Goal: Information Seeking & Learning: Learn about a topic

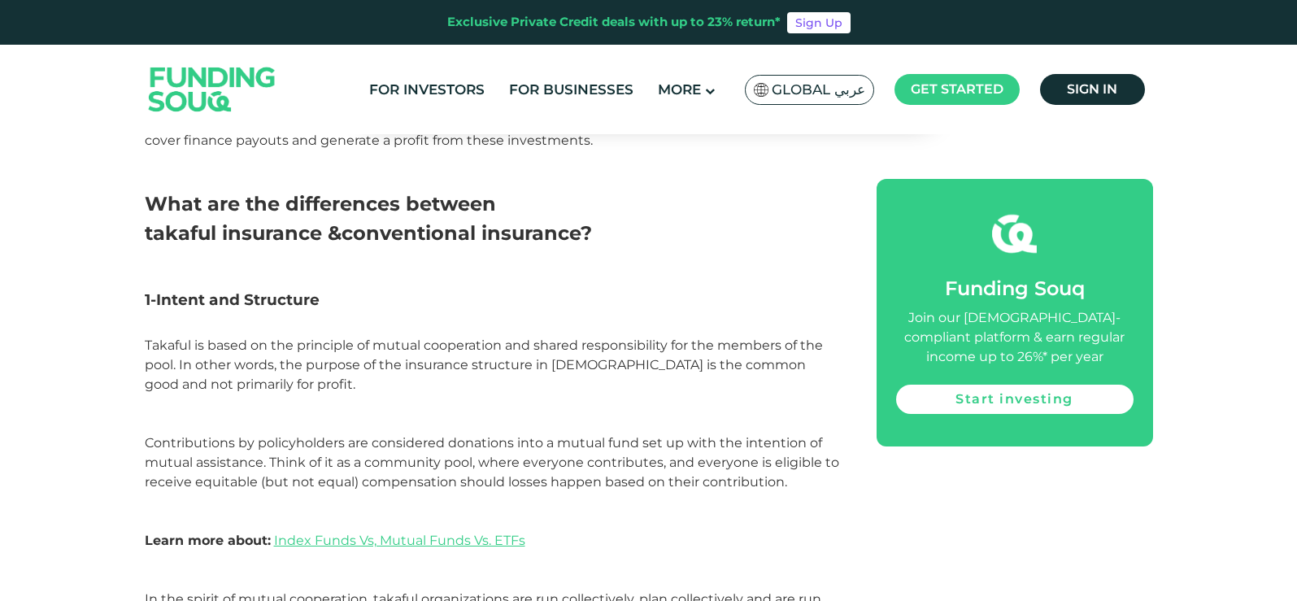
scroll to position [1220, 0]
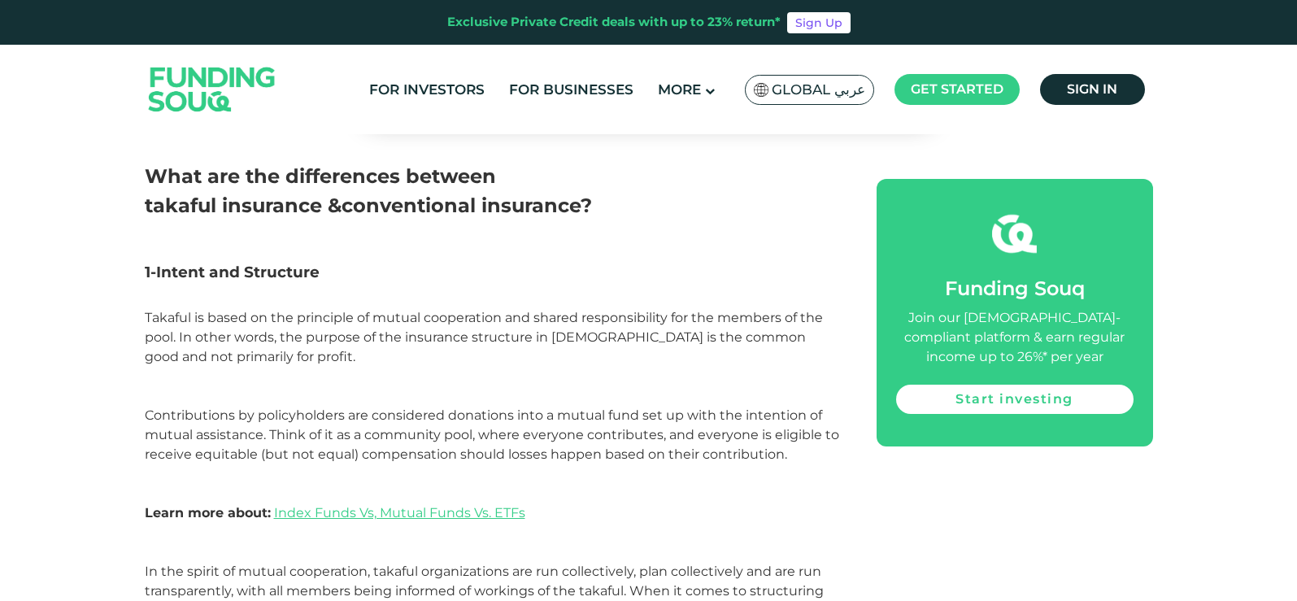
click at [1198, 133] on header "Exclusive Private Credit deals with up to 23% return* Sign Up For Investors For…" at bounding box center [648, 67] width 1297 height 134
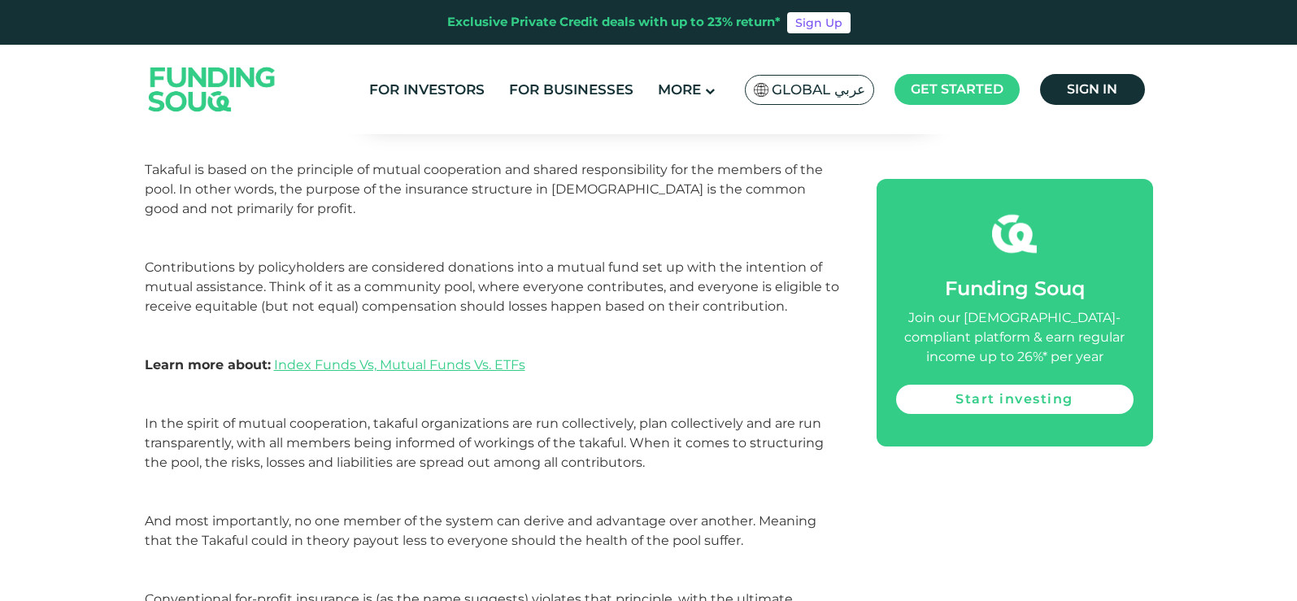
scroll to position [1382, 0]
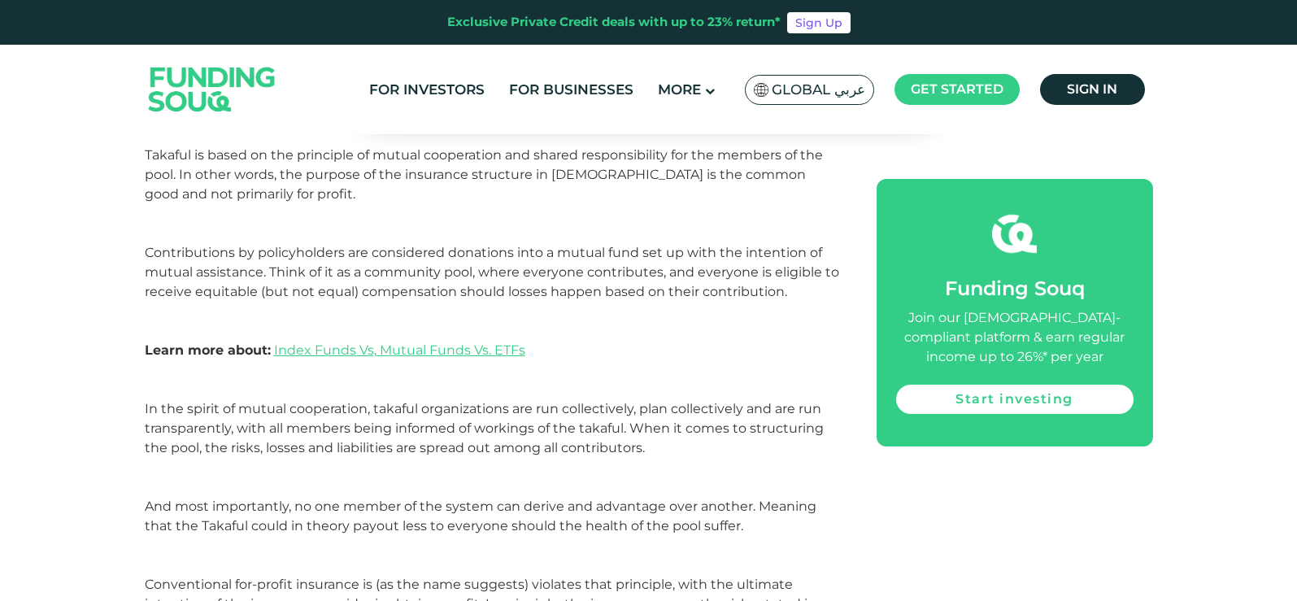
click at [270, 231] on span "Takaful is based on the principle of mutual cooperation and shared responsibili…" at bounding box center [492, 252] width 694 height 211
drag, startPoint x: 586, startPoint y: 306, endPoint x: 609, endPoint y: 292, distance: 26.6
click at [587, 304] on p "Takaful is based on the principle of mutual cooperation and shared responsibili…" at bounding box center [492, 263] width 695 height 234
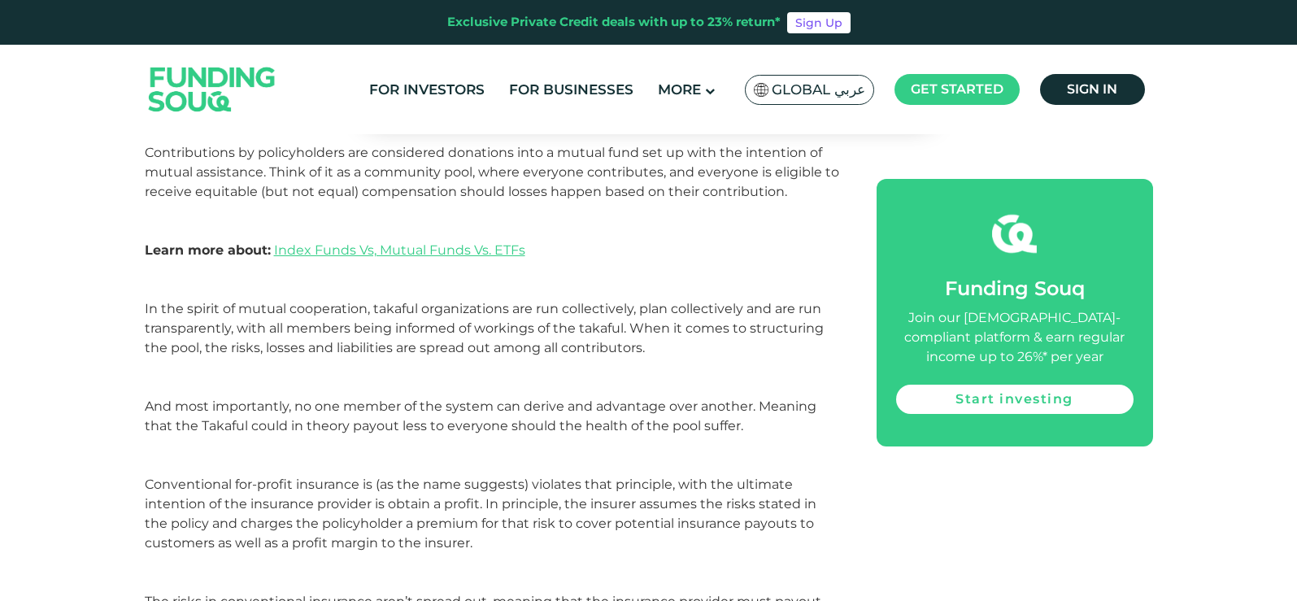
scroll to position [1545, 0]
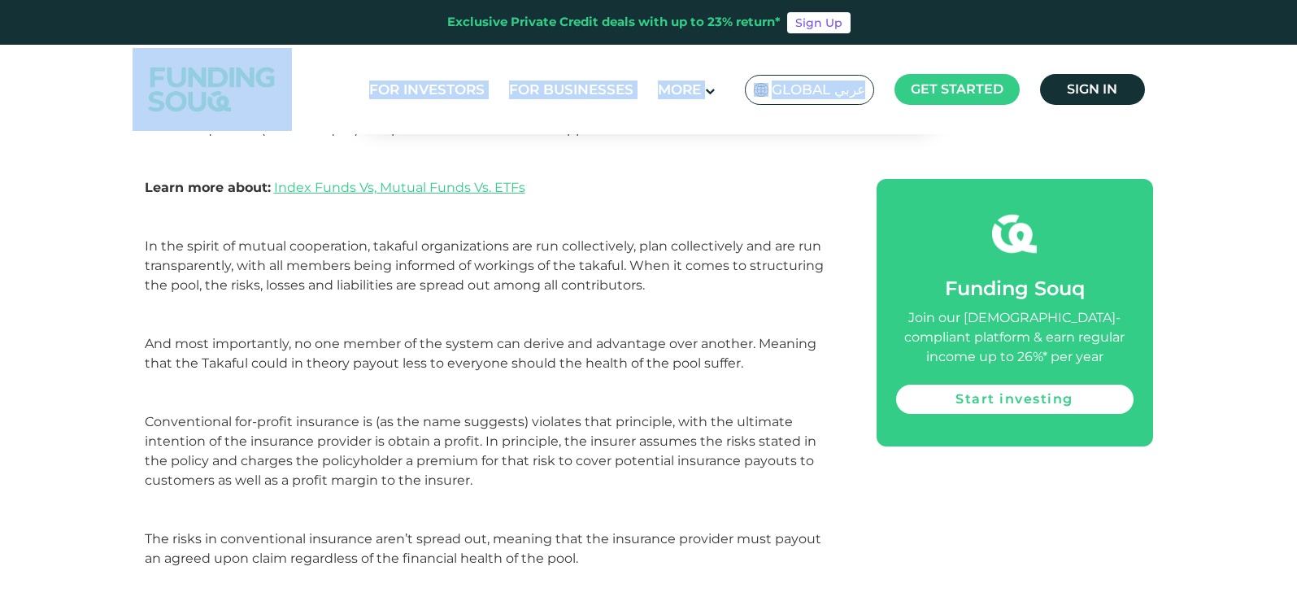
click at [1014, 27] on header "Exclusive Private Credit deals with up to 23% return* Sign Up For Investors For…" at bounding box center [648, 67] width 1297 height 134
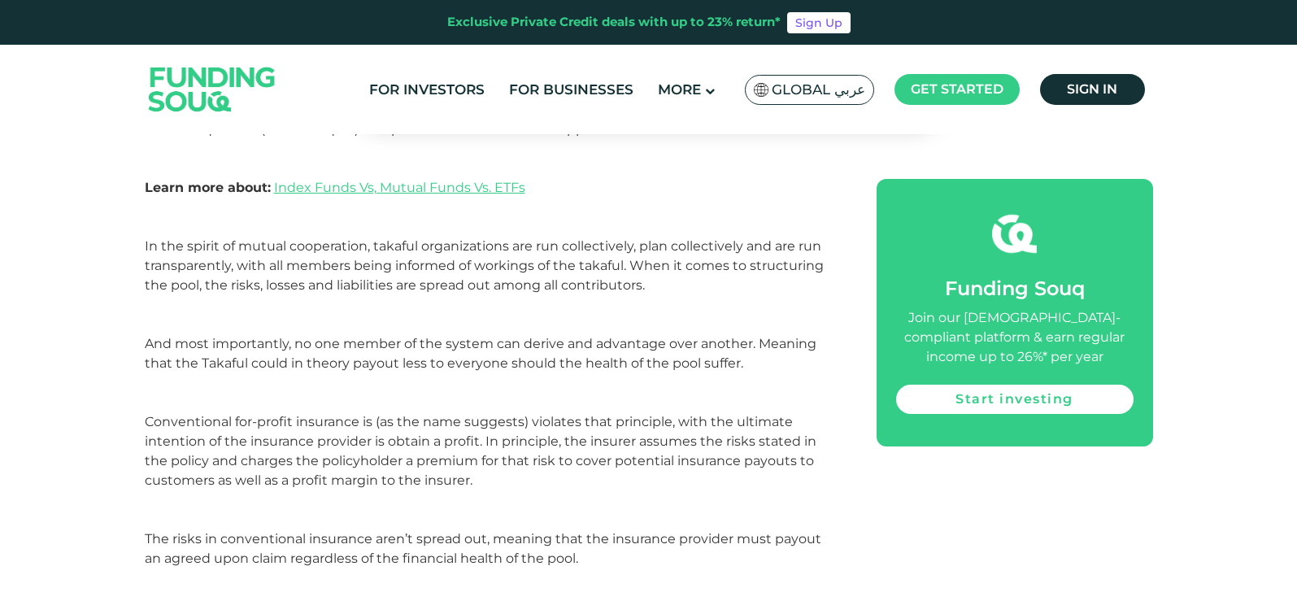
drag, startPoint x: 336, startPoint y: 537, endPoint x: 378, endPoint y: 420, distance: 124.5
click at [345, 518] on span "Conventional for-profit insurance is (as the name suggests) violates that princ…" at bounding box center [483, 490] width 677 height 152
click at [384, 384] on p "In the spirit of mutual cooperation, takaful organizations are run collectively…" at bounding box center [492, 325] width 695 height 176
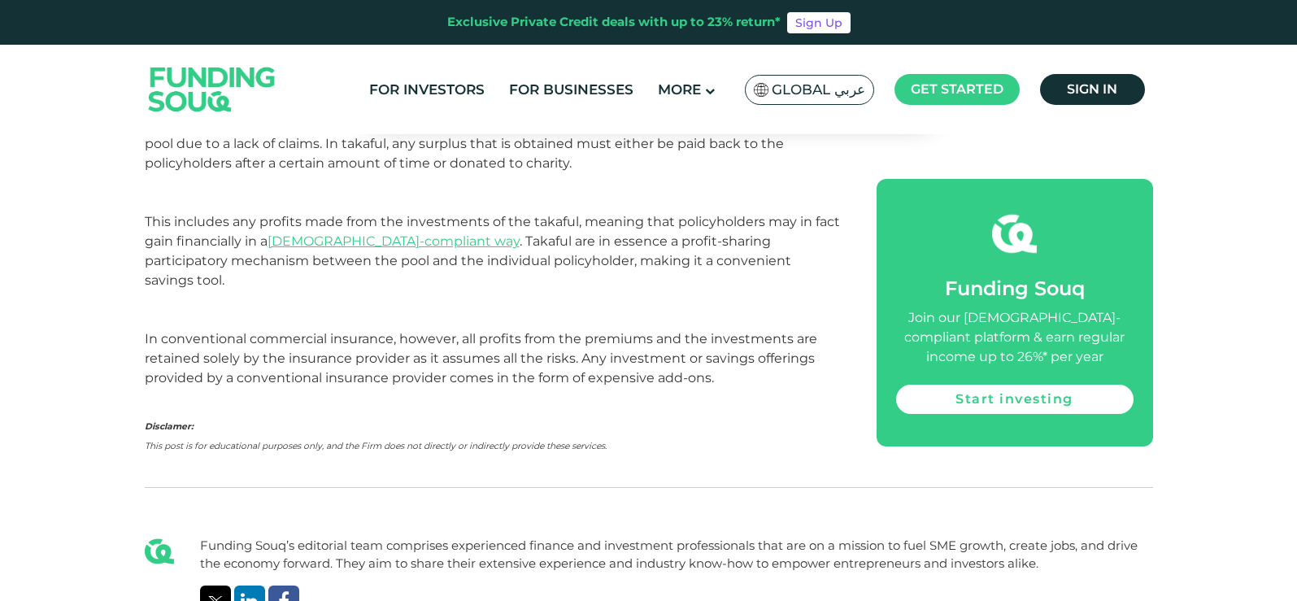
scroll to position [2521, 0]
